Goal: Information Seeking & Learning: Learn about a topic

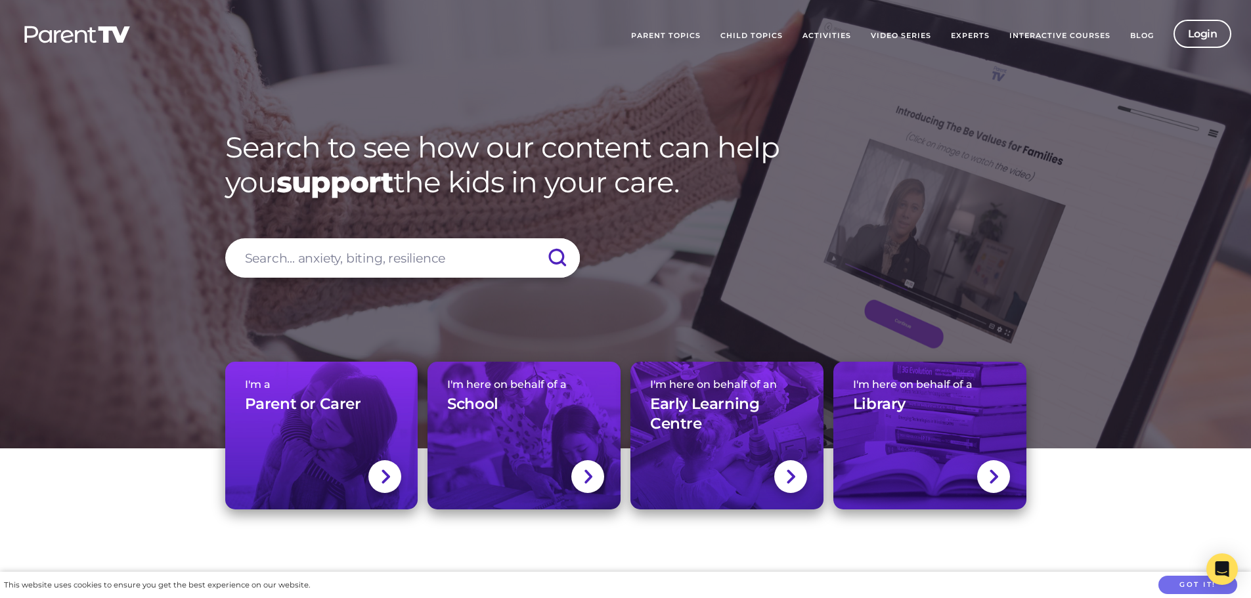
click at [654, 34] on link "Parent Topics" at bounding box center [665, 36] width 89 height 33
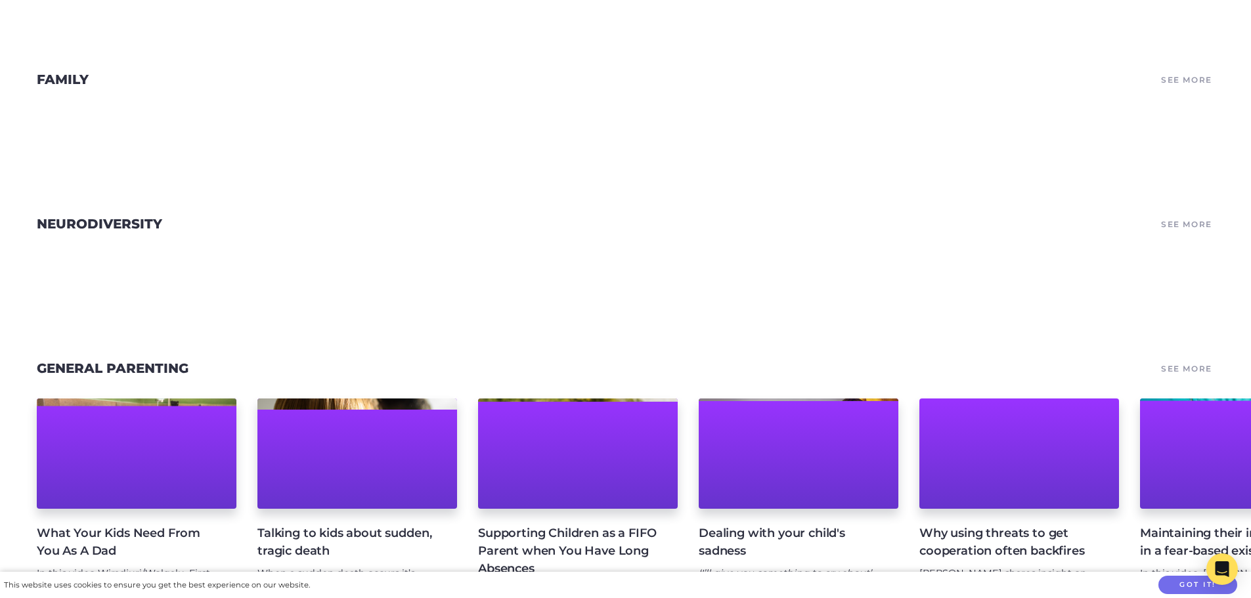
scroll to position [591, 0]
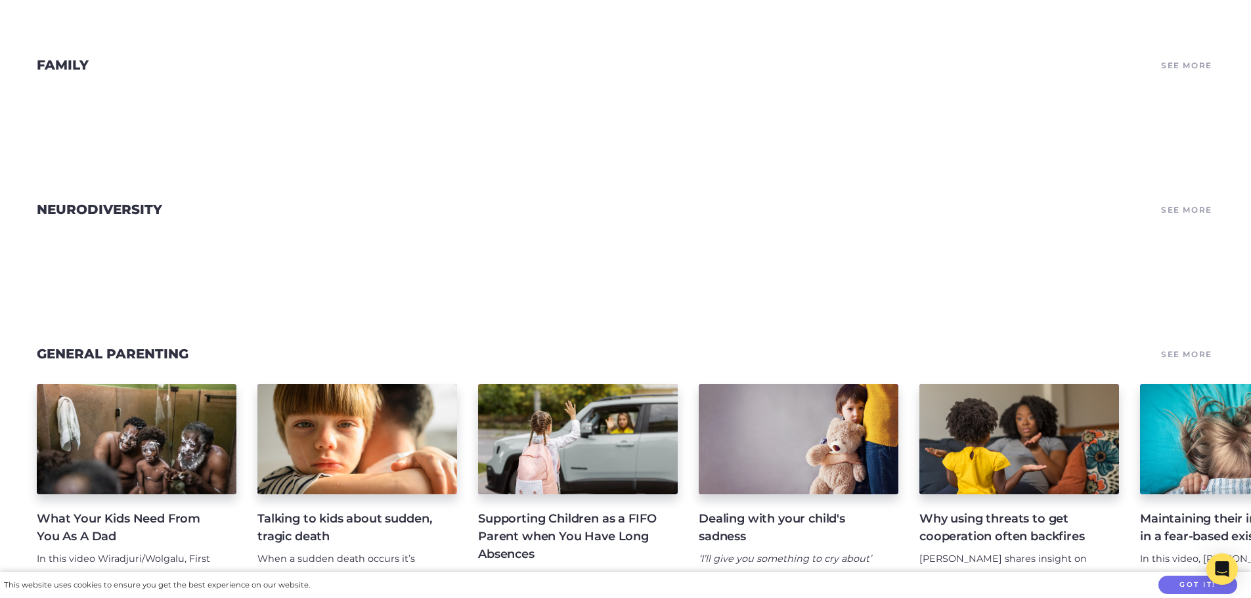
click at [71, 72] on link "Family" at bounding box center [63, 65] width 52 height 16
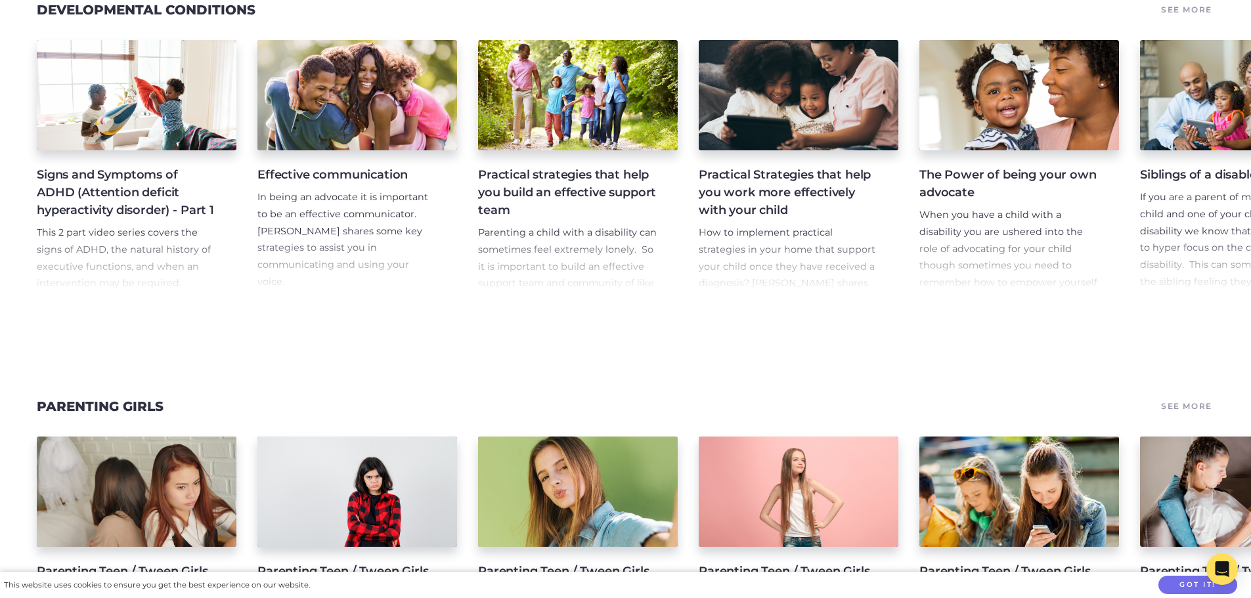
scroll to position [8802, 0]
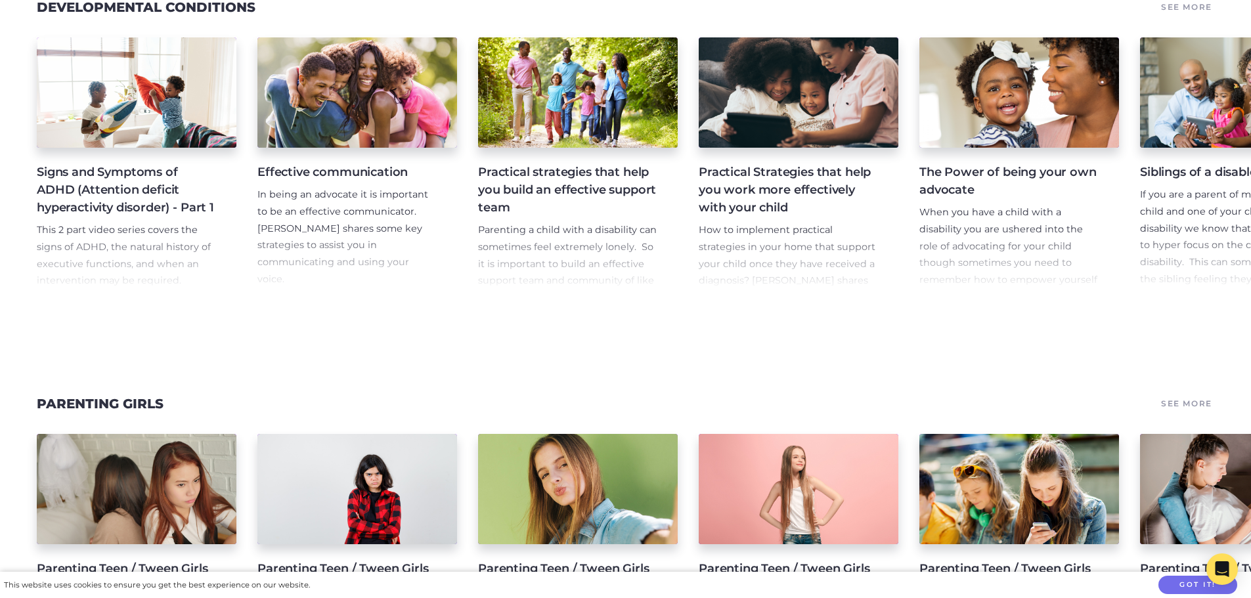
click at [309, 181] on h4 "Effective communication" at bounding box center [346, 173] width 179 height 18
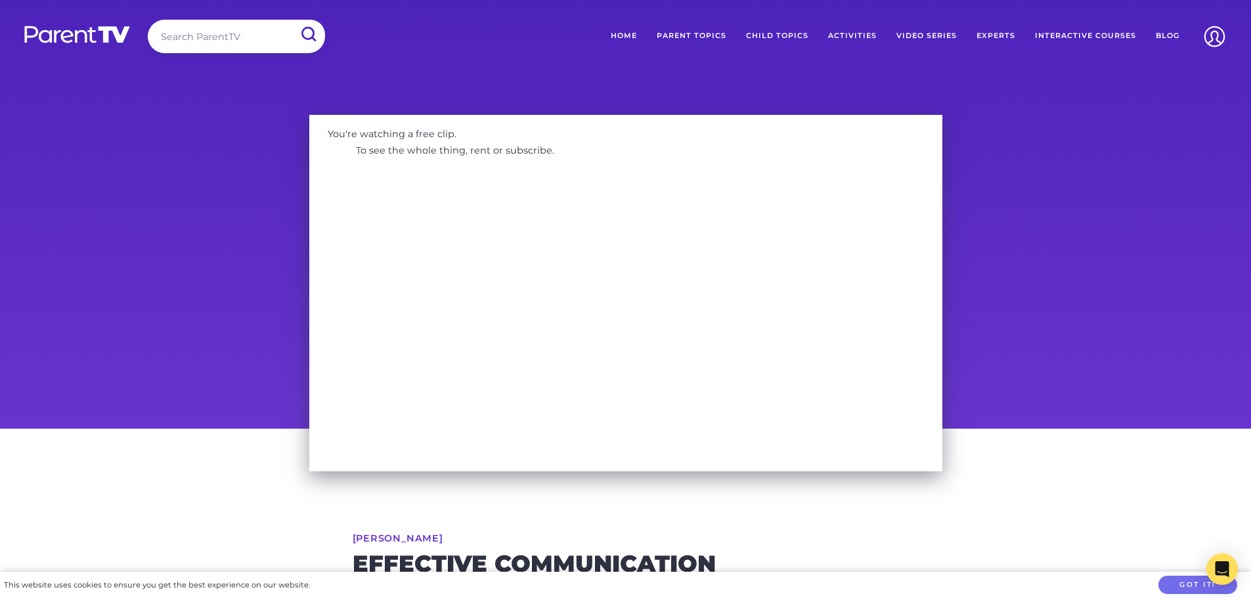
click at [868, 34] on link "Activities" at bounding box center [852, 36] width 68 height 33
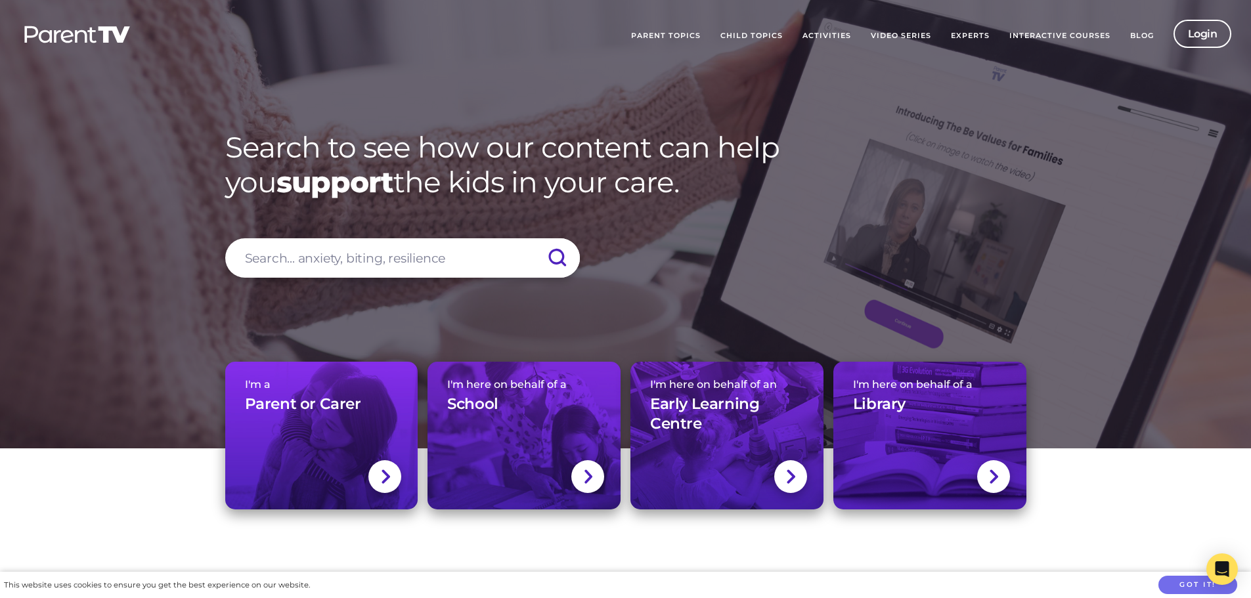
click at [836, 32] on link "Activities" at bounding box center [827, 36] width 68 height 33
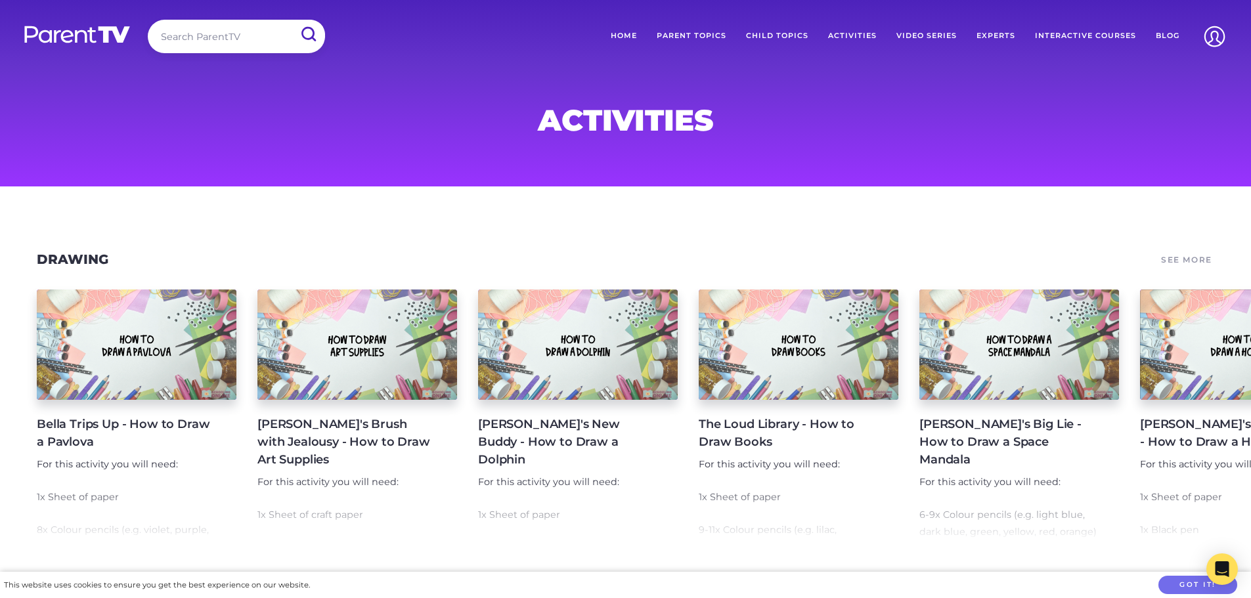
click at [623, 35] on link "Home" at bounding box center [624, 36] width 46 height 33
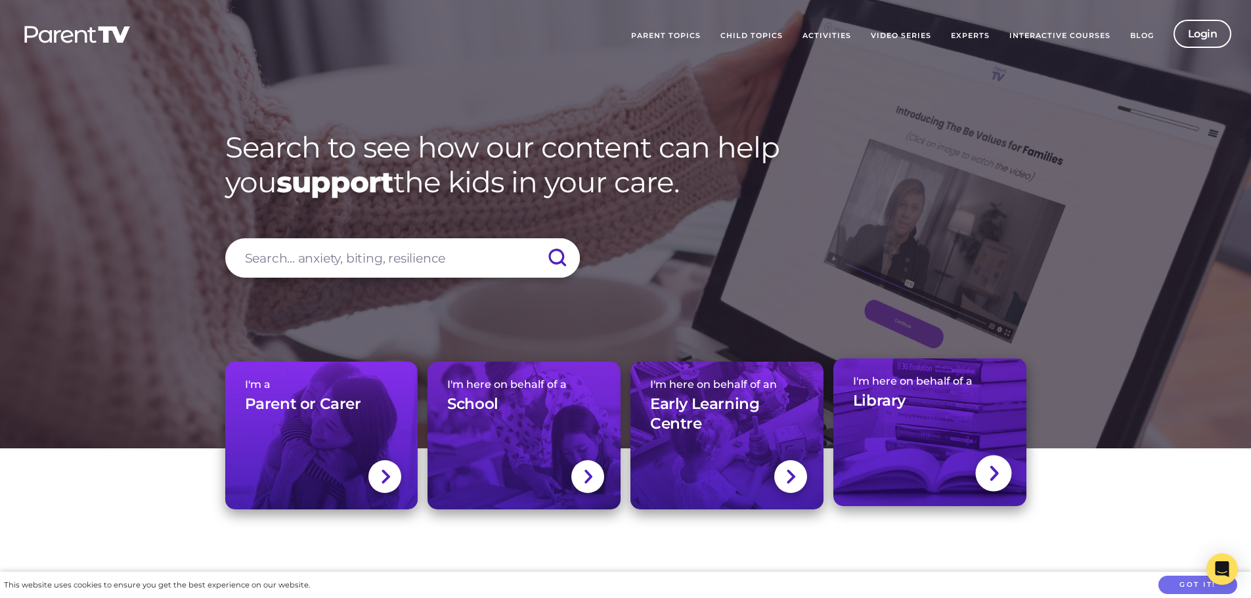
click at [893, 389] on div "I'm here on behalf of a Library" at bounding box center [930, 398] width 154 height 46
